Goal: Task Accomplishment & Management: Use online tool/utility

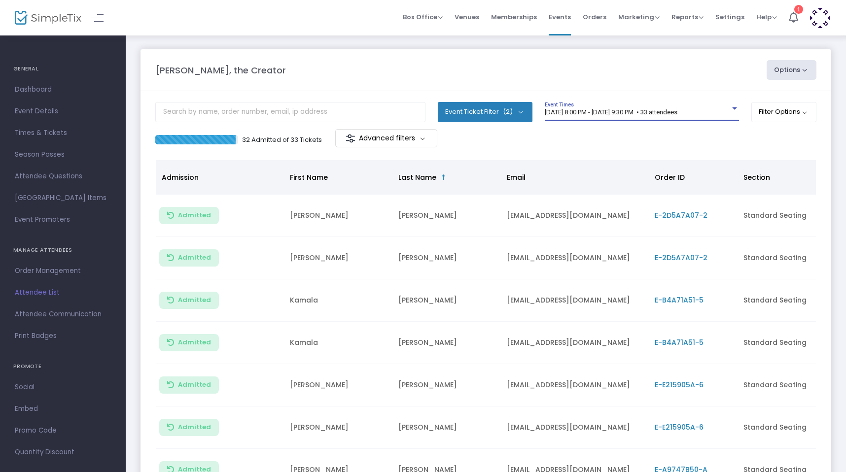
click at [563, 114] on span "[DATE] 8:00 PM - [DATE] 9:30 PM • 33 attendees" at bounding box center [610, 111] width 133 height 7
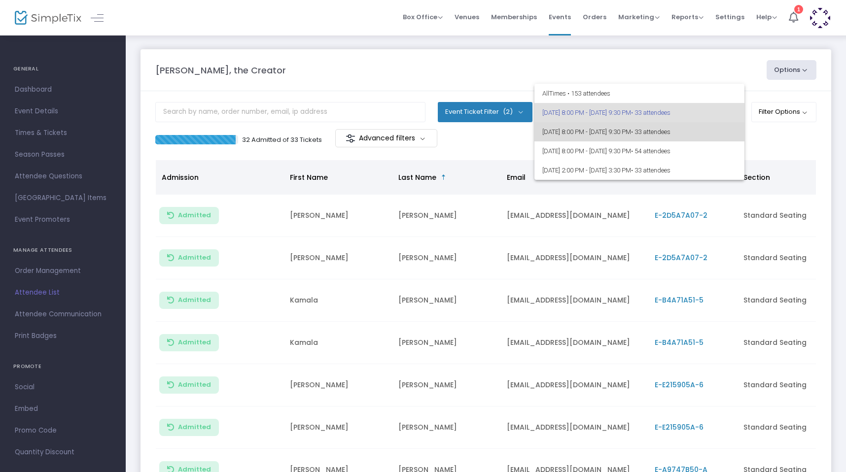
click at [558, 131] on span "[DATE] 8:00 PM - [DATE] 9:30 PM • 33 attendees" at bounding box center [639, 131] width 194 height 19
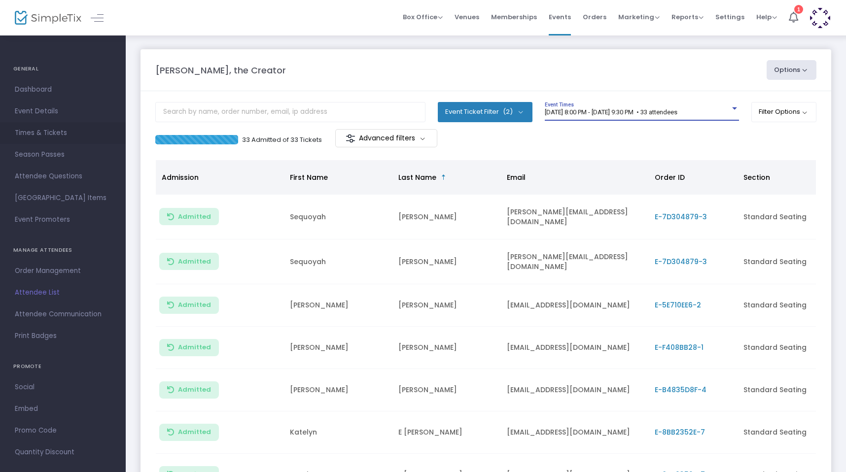
click at [22, 133] on span "Times & Tickets" at bounding box center [63, 133] width 96 height 13
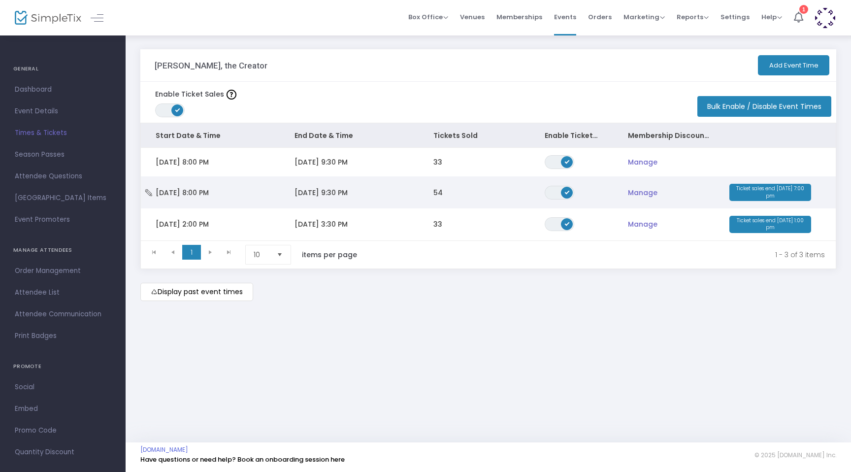
click at [321, 193] on span "[DATE] 9:30 PM" at bounding box center [321, 193] width 53 height 10
click at [0, 0] on span at bounding box center [0, 0] width 0 height 0
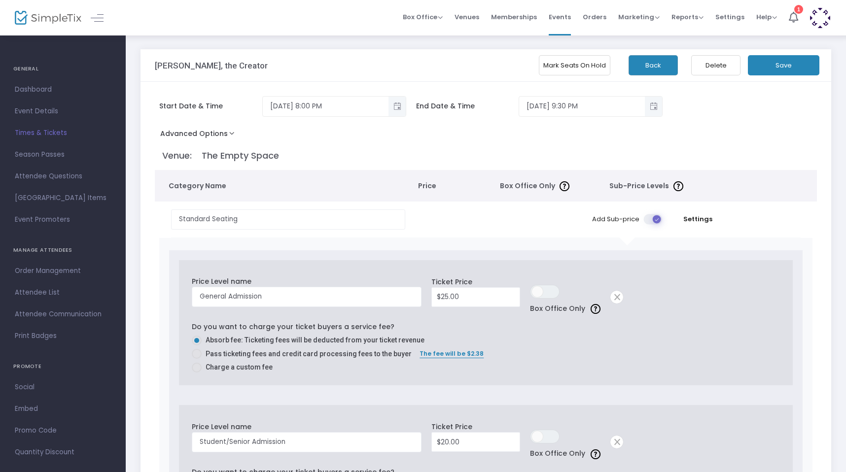
click at [590, 68] on button "Mark Seats On Hold" at bounding box center [574, 65] width 71 height 20
